Goal: Information Seeking & Learning: Learn about a topic

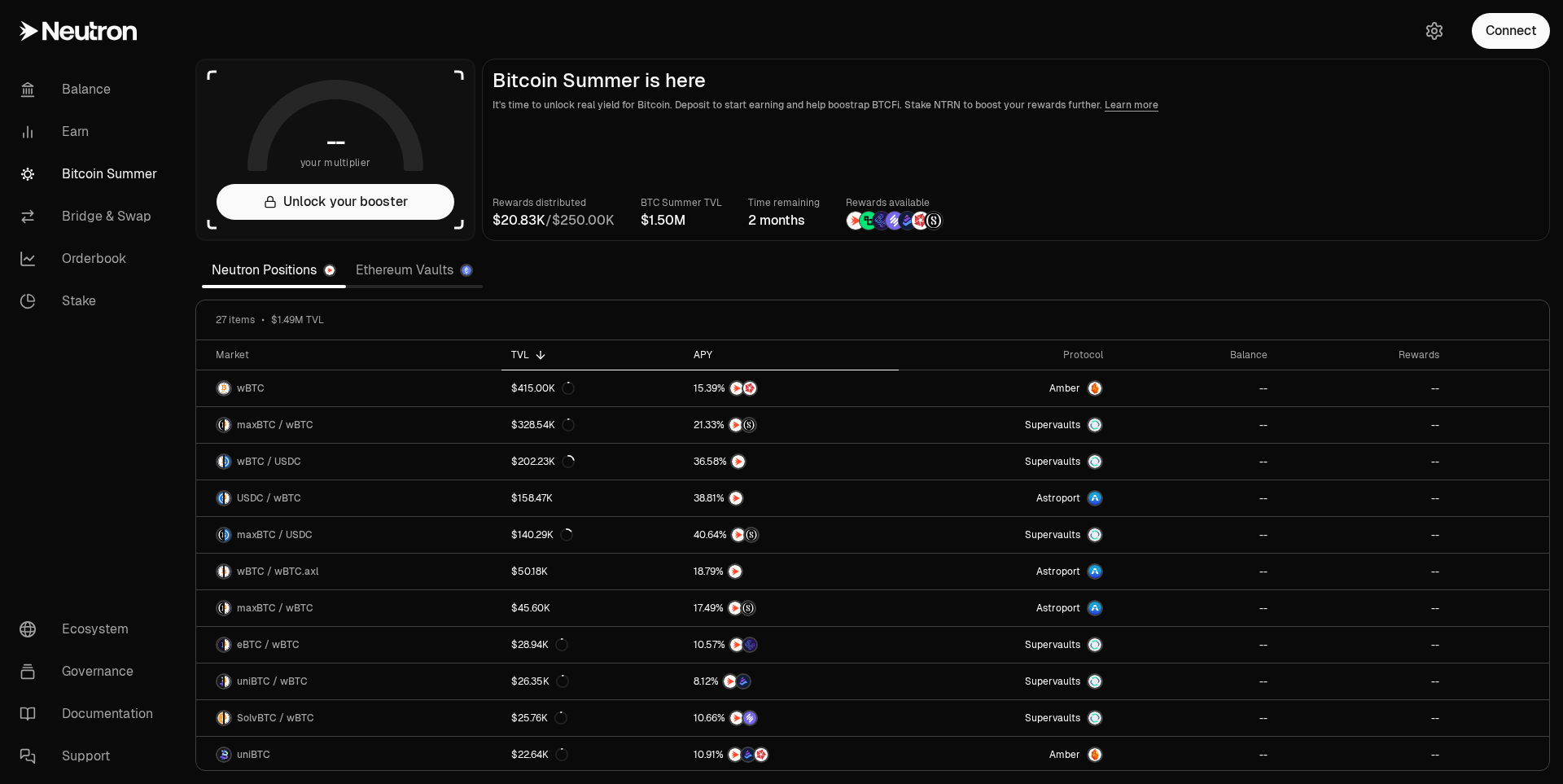
drag, startPoint x: 952, startPoint y: 159, endPoint x: 868, endPoint y: 365, distance: 222.5
click at [953, 159] on main "Bitcoin Summer is here It's time to unlock real yield for Bitcoin. Deposit to s…" at bounding box center [1016, 150] width 1068 height 182
